Goal: Information Seeking & Learning: Learn about a topic

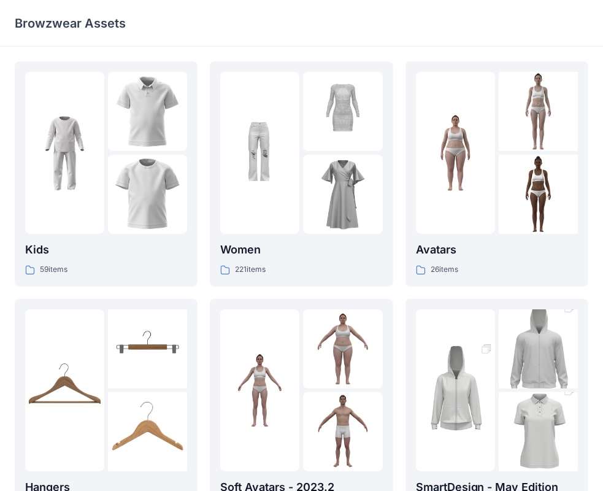
scroll to position [304, 0]
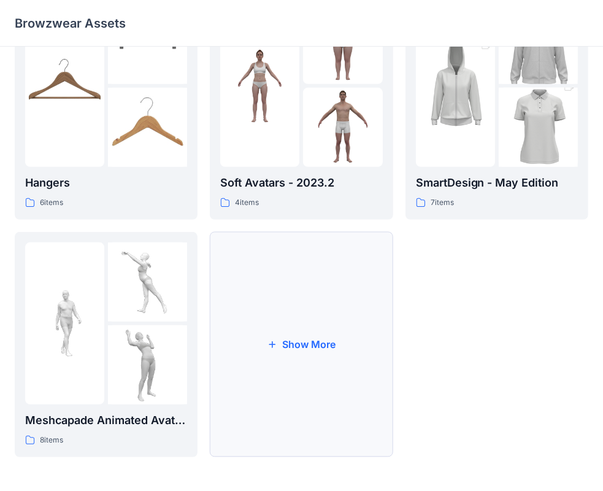
click at [296, 319] on button "Show More" at bounding box center [301, 344] width 183 height 225
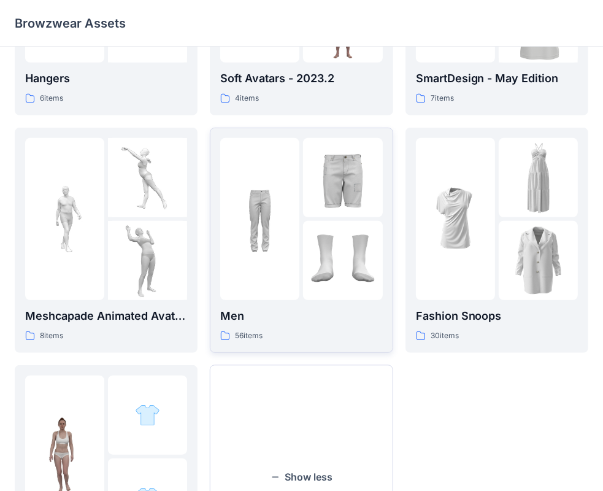
scroll to position [427, 0]
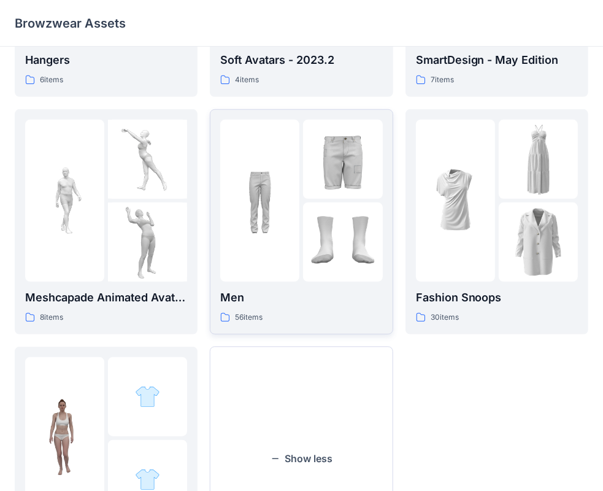
click at [326, 269] on img at bounding box center [342, 241] width 79 height 79
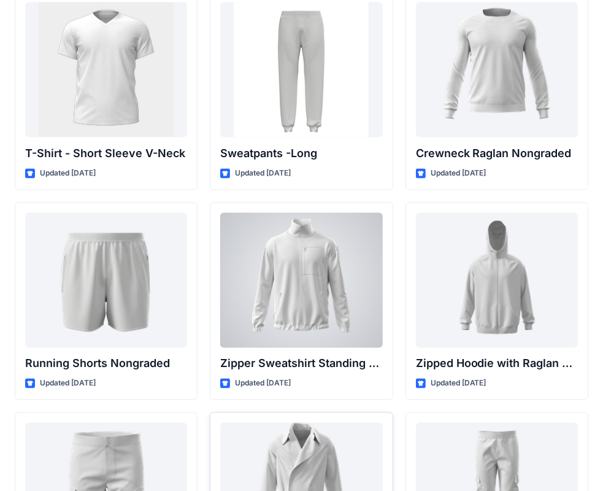
scroll to position [1480, 0]
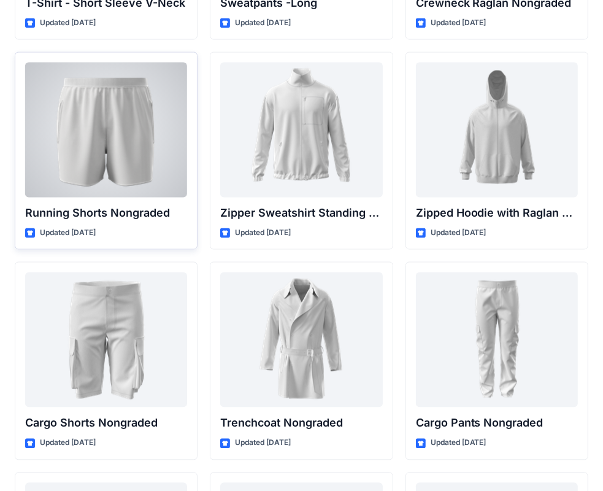
click at [160, 163] on div at bounding box center [106, 130] width 162 height 135
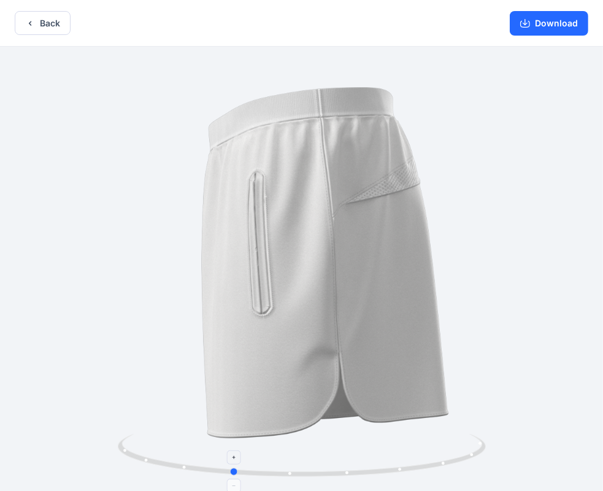
drag, startPoint x: 304, startPoint y: 471, endPoint x: 267, endPoint y: 449, distance: 42.1
click at [267, 453] on icon at bounding box center [303, 457] width 371 height 46
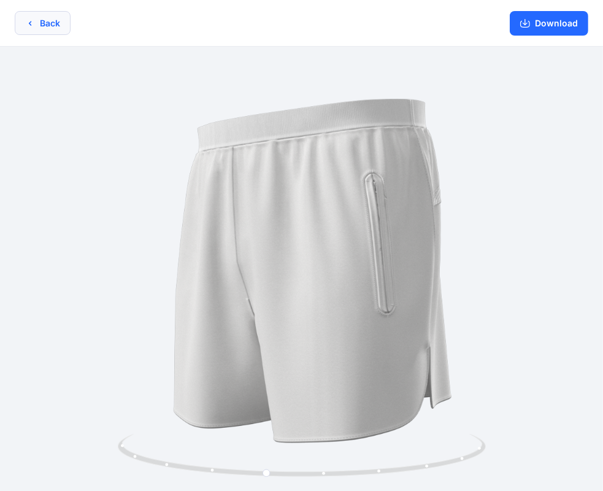
click at [54, 19] on button "Back" at bounding box center [43, 23] width 56 height 24
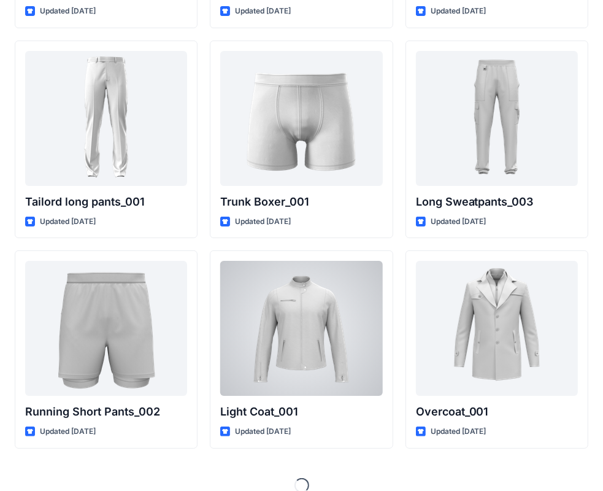
scroll to position [2975, 0]
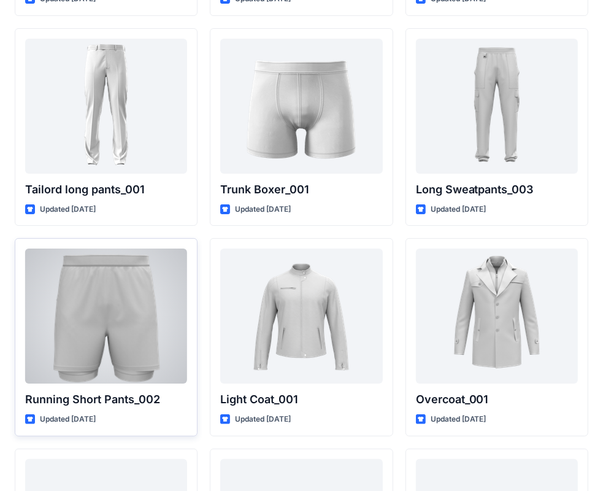
click at [133, 302] on div at bounding box center [106, 315] width 162 height 135
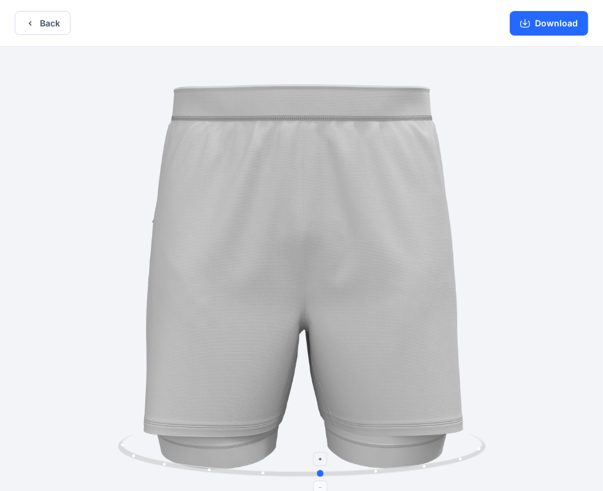
drag, startPoint x: 301, startPoint y: 472, endPoint x: 321, endPoint y: 442, distance: 35.9
click at [321, 442] on icon at bounding box center [303, 457] width 371 height 46
click at [55, 31] on button "Back" at bounding box center [43, 23] width 56 height 24
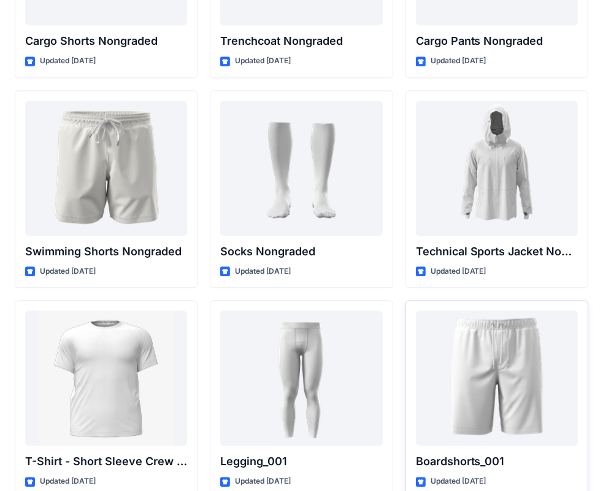
scroll to position [1843, 0]
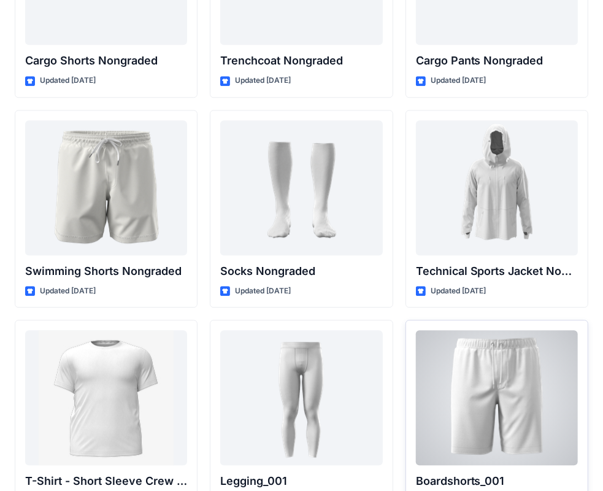
click at [514, 373] on div at bounding box center [497, 397] width 162 height 135
